Goal: Check status: Check status

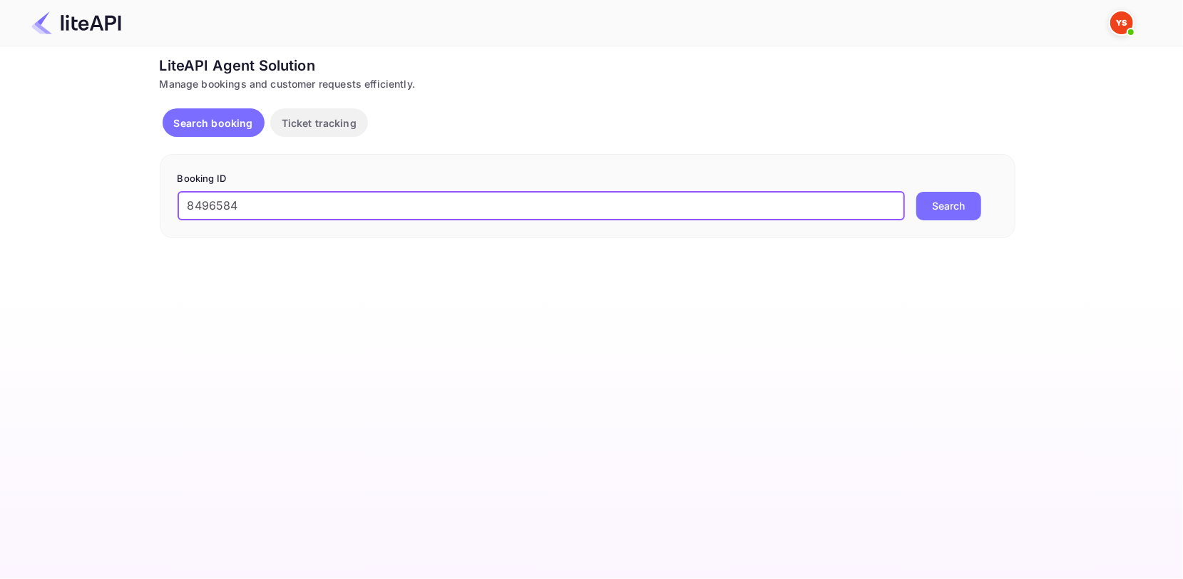
type input "8496584"
click at [933, 198] on button "Search" at bounding box center [949, 206] width 65 height 29
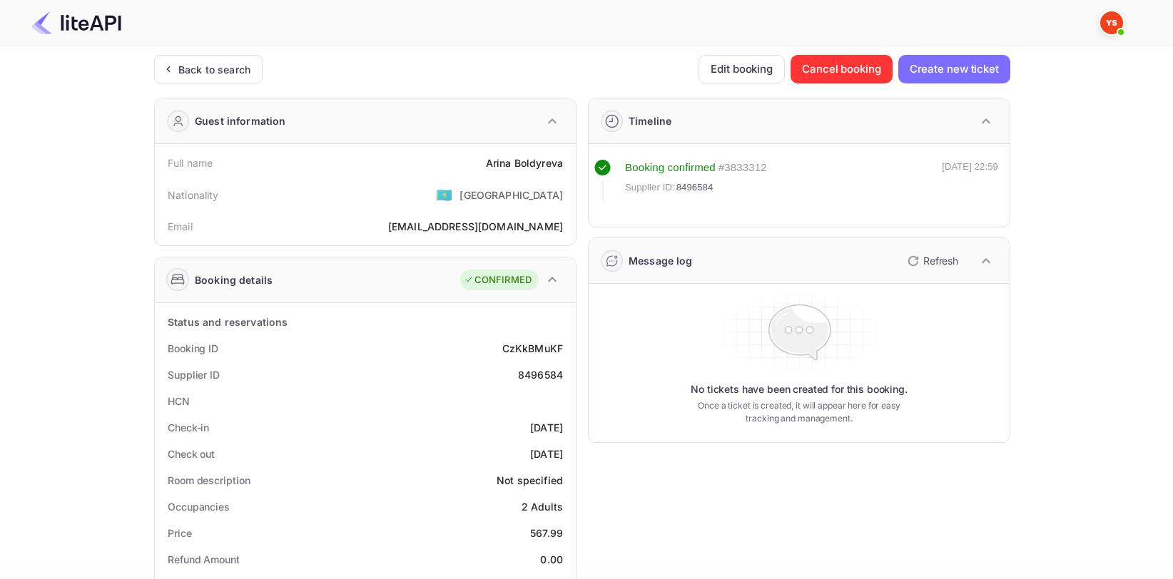
click at [531, 164] on div "[PERSON_NAME]" at bounding box center [524, 163] width 77 height 15
copy div "[PERSON_NAME]"
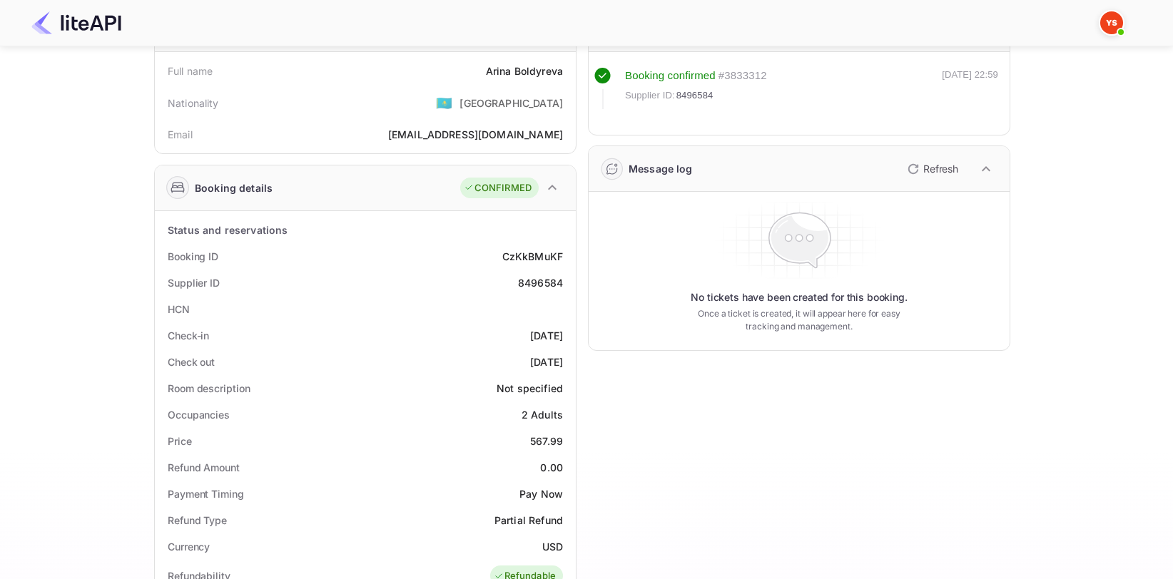
scroll to position [143, 0]
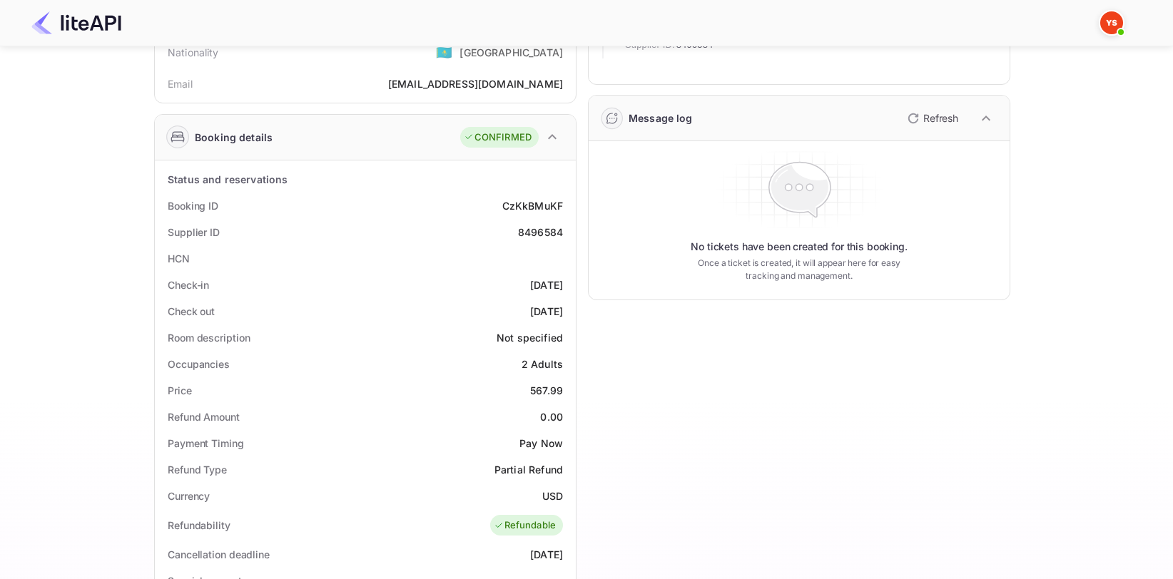
click at [556, 389] on div "567.99" at bounding box center [546, 390] width 33 height 15
copy div "567.99"
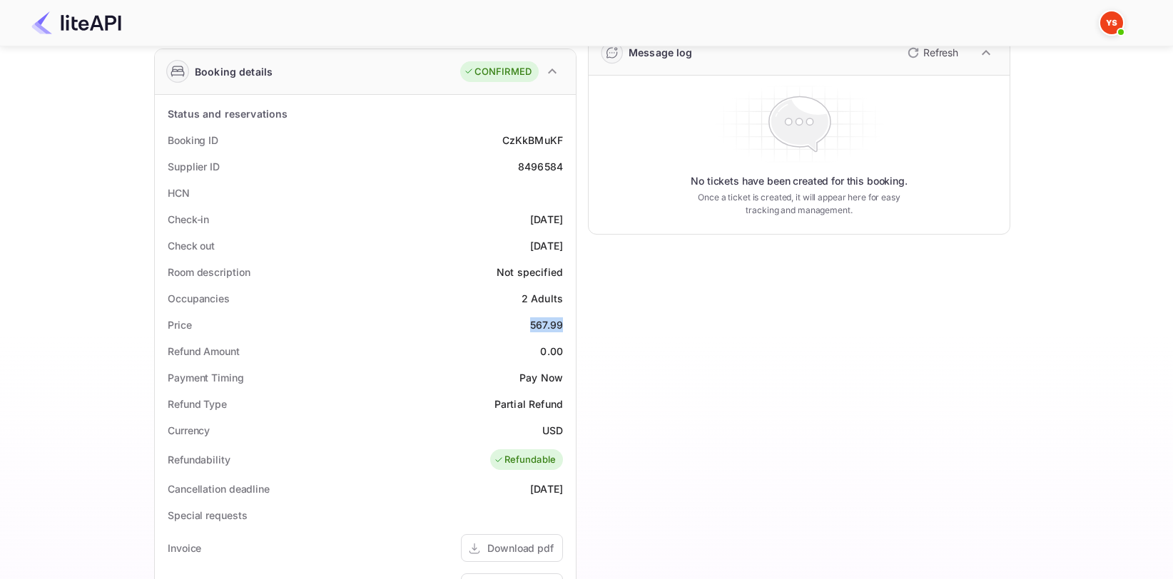
scroll to position [214, 0]
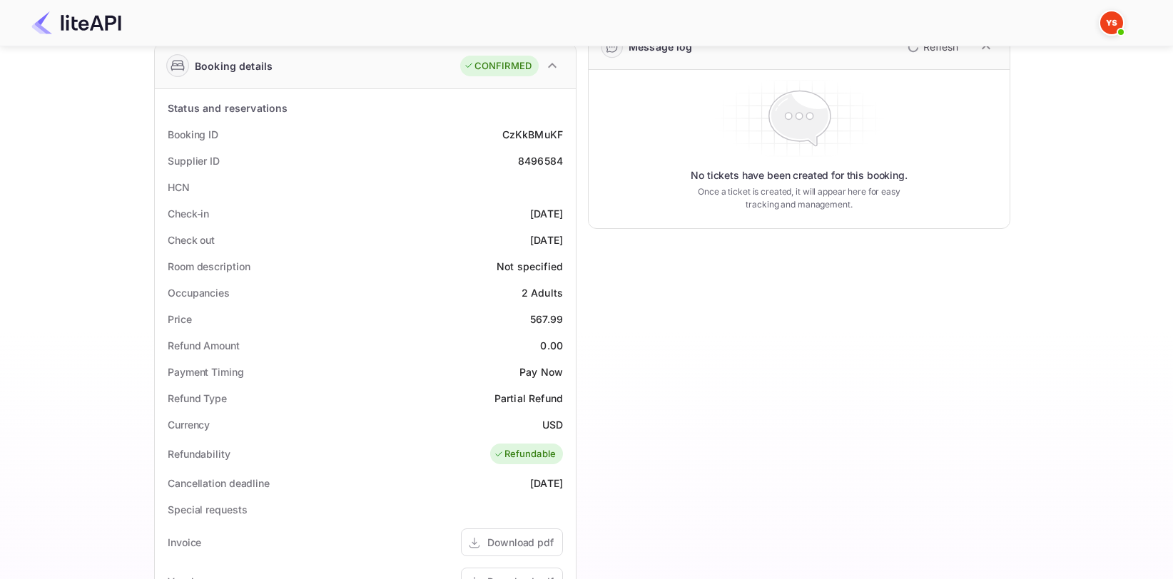
click at [546, 415] on div "Currency USD" at bounding box center [365, 425] width 409 height 26
click at [550, 424] on div "USD" at bounding box center [552, 424] width 21 height 15
copy div "USD"
